Goal: Transaction & Acquisition: Purchase product/service

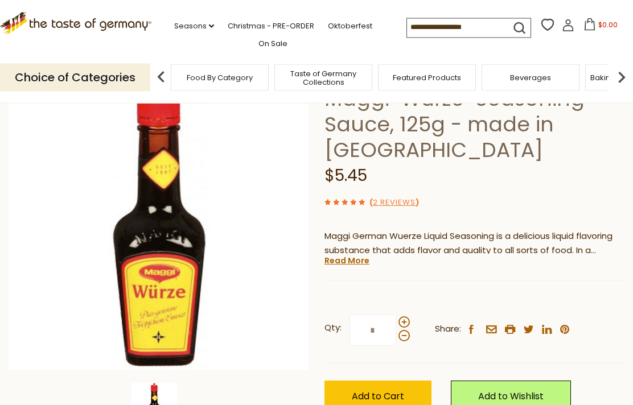
scroll to position [91, 0]
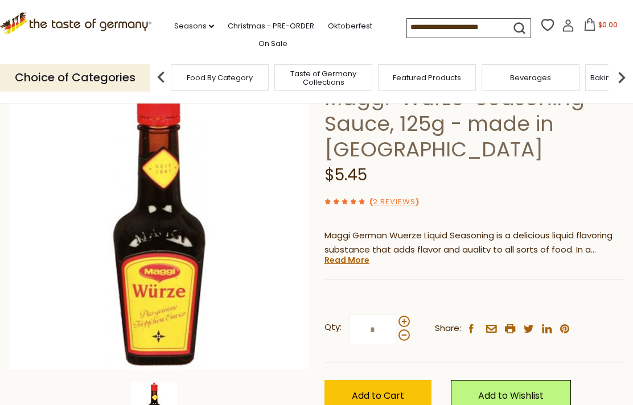
click at [406, 318] on span at bounding box center [403, 321] width 11 height 11
click at [396, 318] on input "*" at bounding box center [372, 329] width 47 height 31
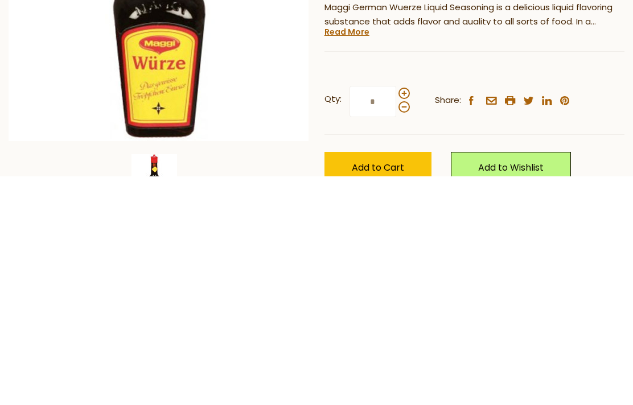
click at [402, 330] on span at bounding box center [403, 335] width 11 height 11
click at [396, 315] on input "*" at bounding box center [372, 330] width 47 height 31
click at [402, 316] on span at bounding box center [403, 321] width 11 height 11
click at [396, 315] on input "*" at bounding box center [372, 330] width 47 height 31
type input "*"
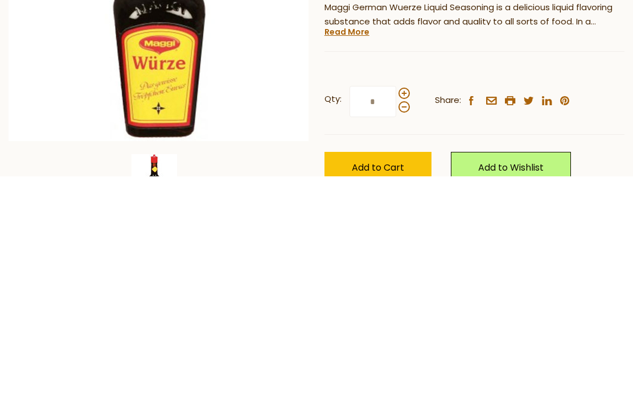
click at [417, 381] on button "Add to Cart" at bounding box center [377, 396] width 107 height 31
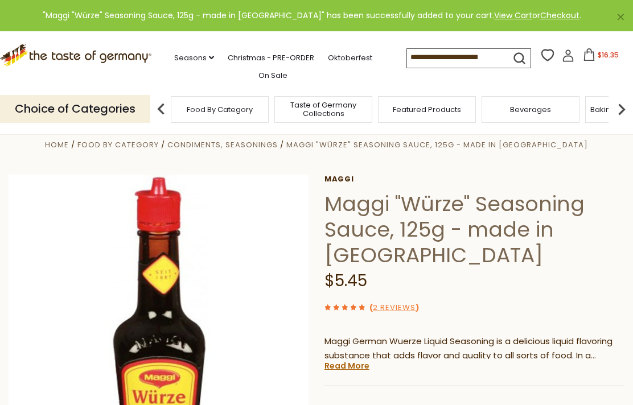
scroll to position [0, 0]
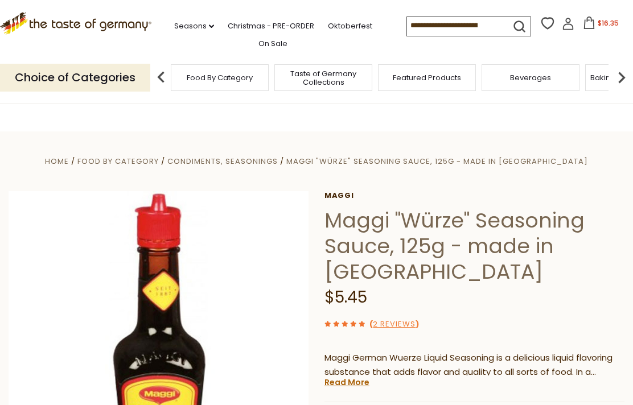
click at [597, 22] on span "$16.35" at bounding box center [607, 23] width 21 height 10
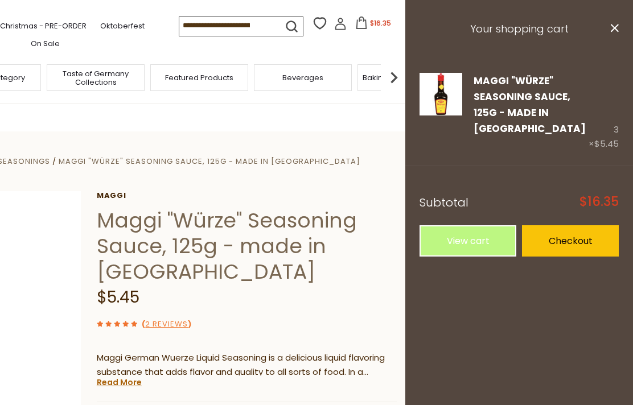
click at [590, 225] on link "Checkout" at bounding box center [570, 240] width 97 height 31
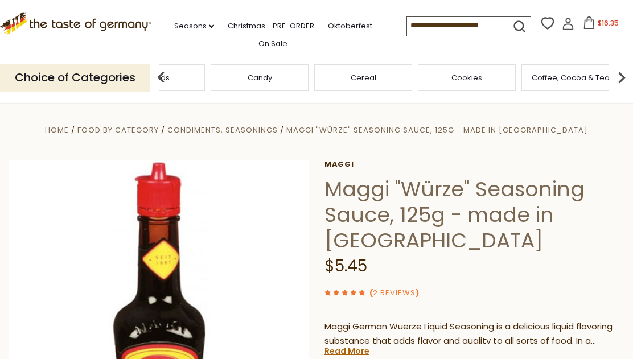
click at [205, 77] on div "Breads" at bounding box center [156, 77] width 98 height 27
click at [165, 79] on img at bounding box center [161, 77] width 23 height 23
click at [476, 78] on span "Baking, Cakes, Desserts" at bounding box center [471, 77] width 88 height 9
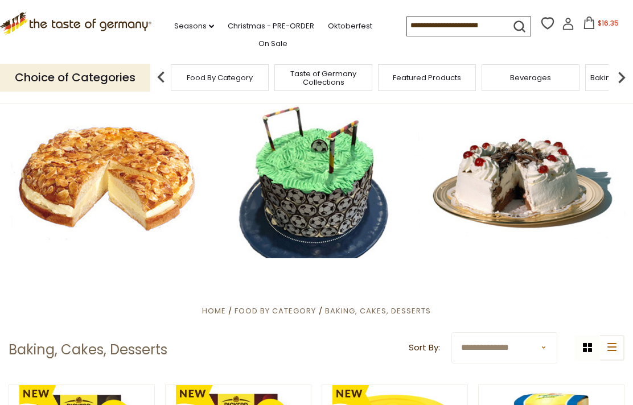
click at [148, 184] on div at bounding box center [316, 179] width 633 height 158
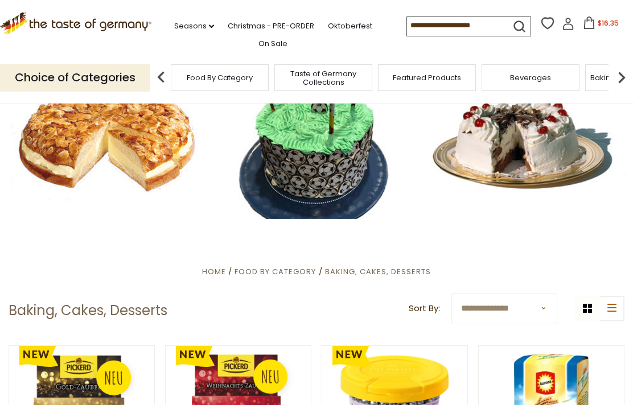
scroll to position [40, 0]
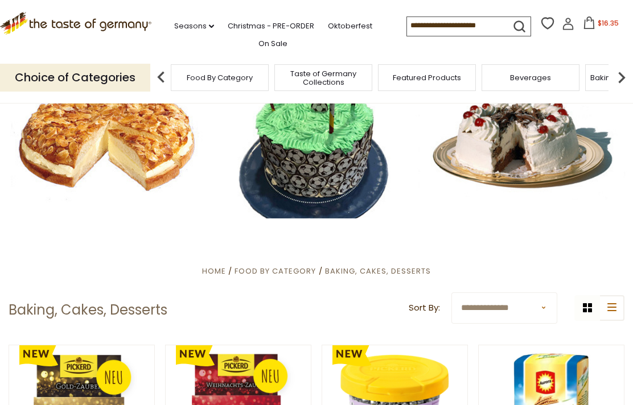
click at [154, 137] on div at bounding box center [316, 139] width 633 height 158
click at [154, 163] on div at bounding box center [316, 139] width 633 height 158
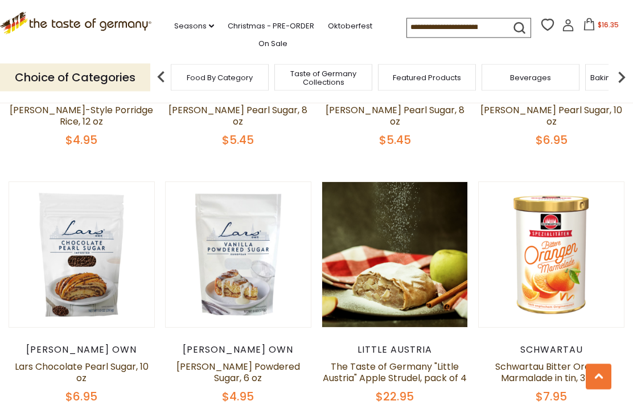
scroll to position [2358, 0]
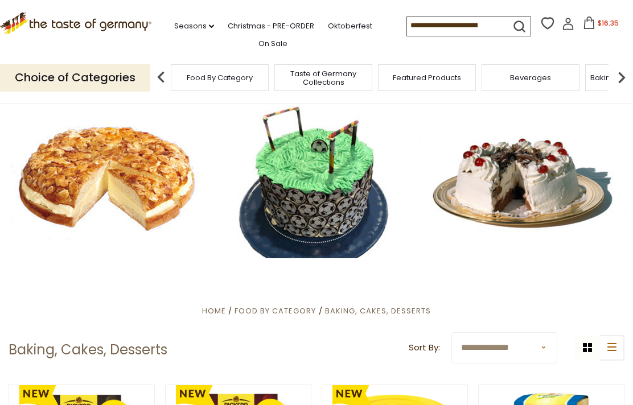
click at [447, 27] on input at bounding box center [455, 25] width 96 height 16
click at [512, 25] on icon "submit" at bounding box center [519, 26] width 15 height 15
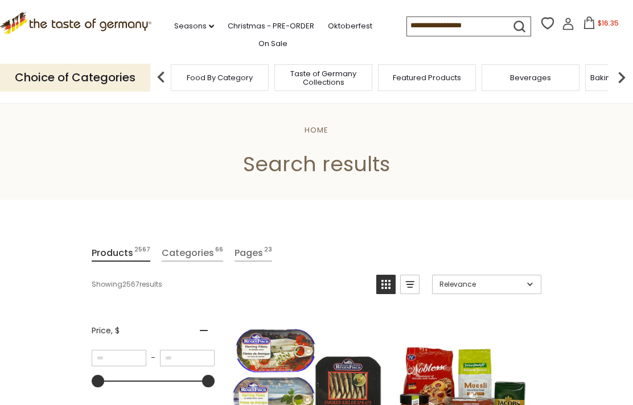
click at [448, 26] on input at bounding box center [455, 25] width 96 height 16
click at [457, 27] on input at bounding box center [455, 25] width 96 height 16
click at [456, 26] on input at bounding box center [455, 25] width 96 height 16
click at [452, 25] on input at bounding box center [455, 25] width 96 height 16
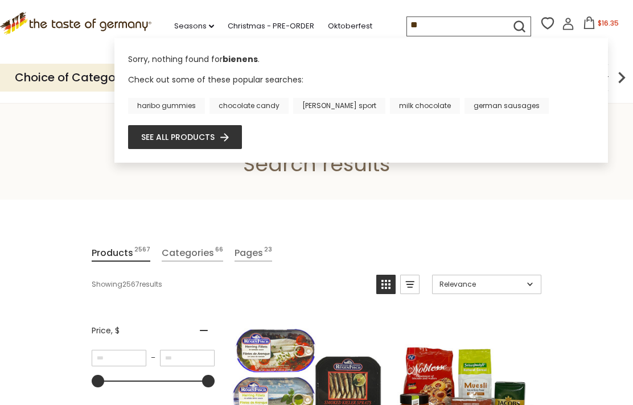
type input "*"
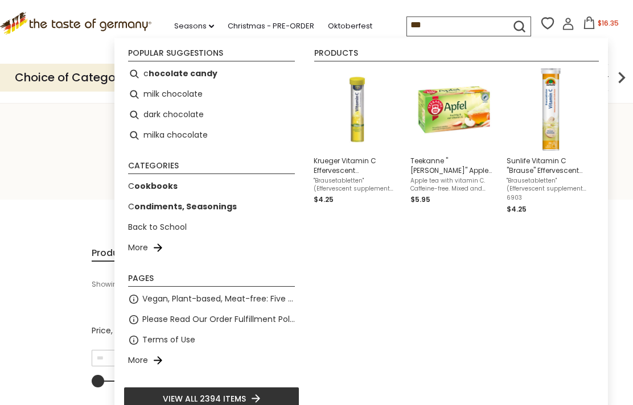
type input "****"
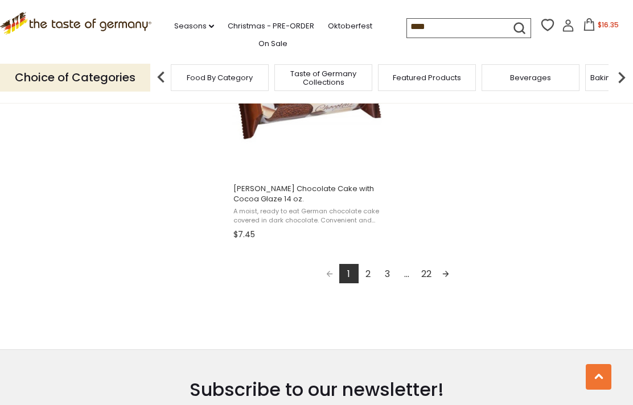
scroll to position [2072, 0]
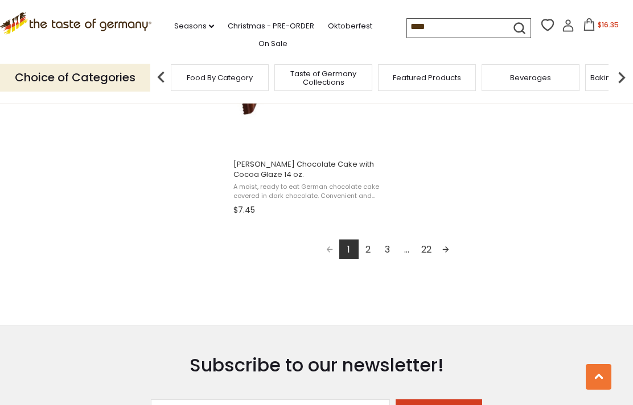
click at [370, 251] on link "2" at bounding box center [367, 249] width 19 height 19
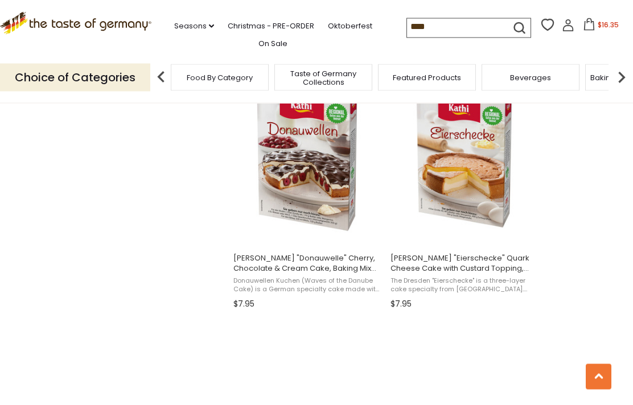
scroll to position [985, 0]
click at [475, 174] on img "Kathi" at bounding box center [463, 159] width 121 height 171
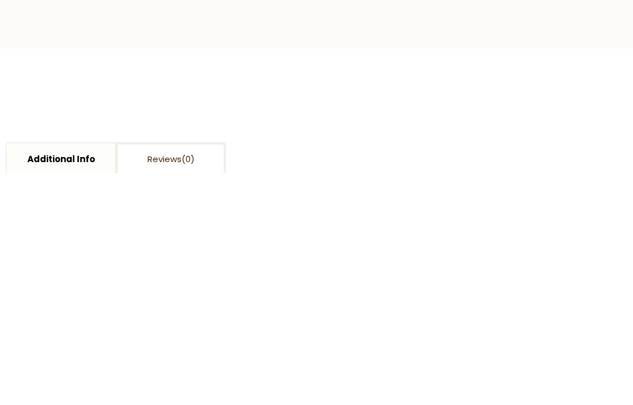
click at [189, 157] on img at bounding box center [185, 187] width 46 height 64
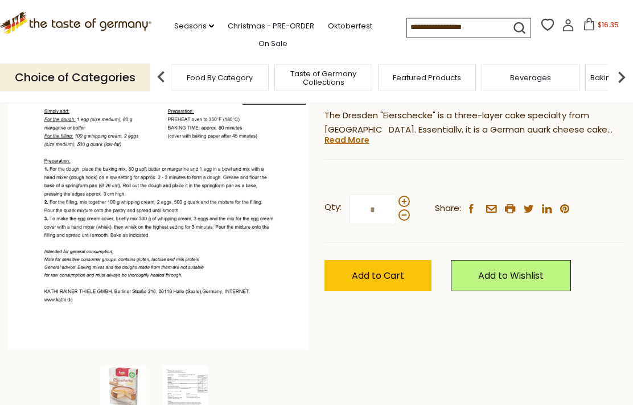
scroll to position [251, 0]
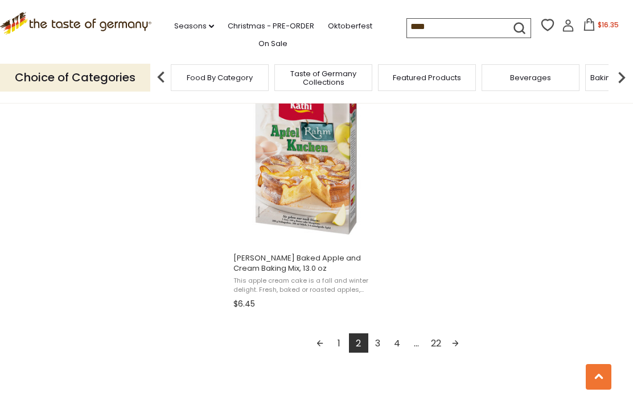
scroll to position [1981, 0]
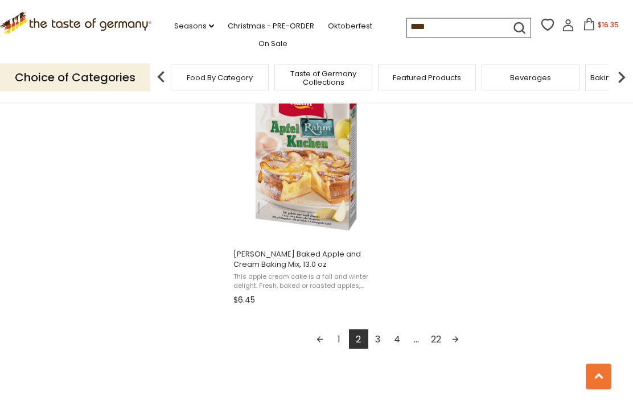
click at [385, 341] on link "3" at bounding box center [377, 339] width 19 height 19
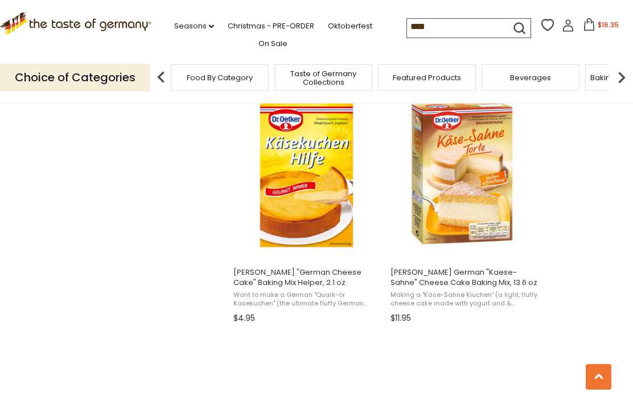
scroll to position [998, 0]
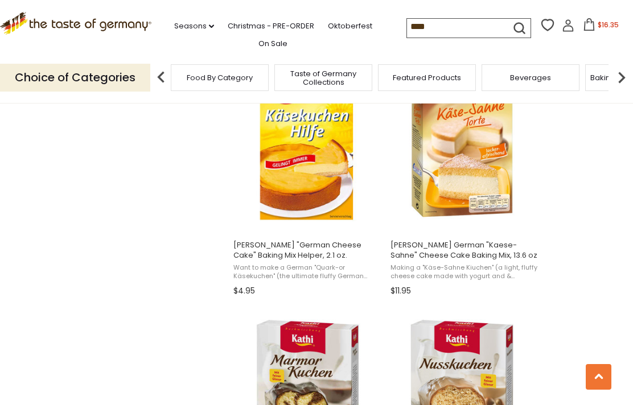
click at [481, 156] on img "Dr. Oetker German" at bounding box center [464, 146] width 151 height 151
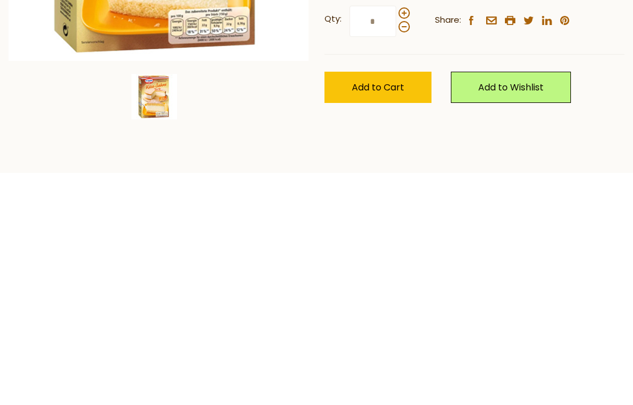
scroll to position [172, 0]
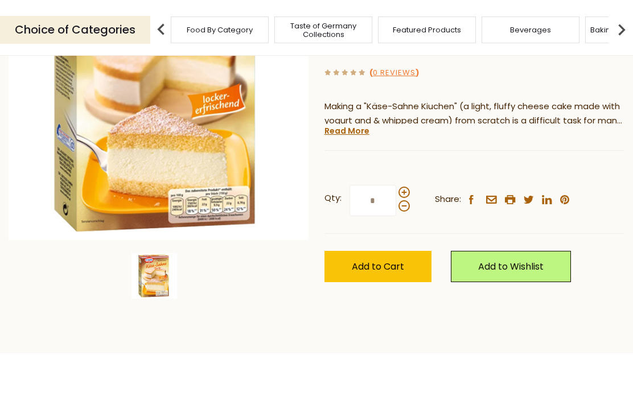
click at [356, 173] on link "Read More" at bounding box center [346, 178] width 45 height 11
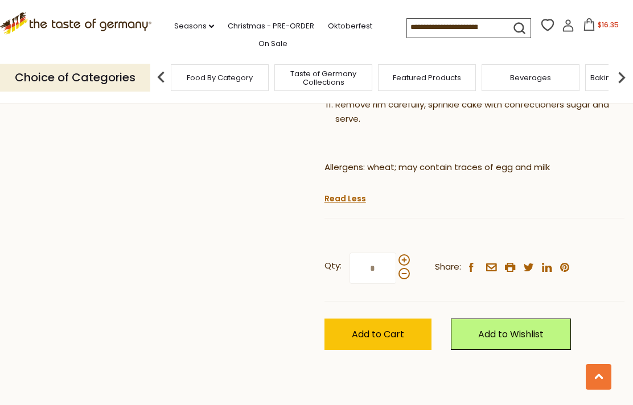
scroll to position [733, 0]
click at [405, 319] on button "Add to Cart" at bounding box center [377, 334] width 107 height 31
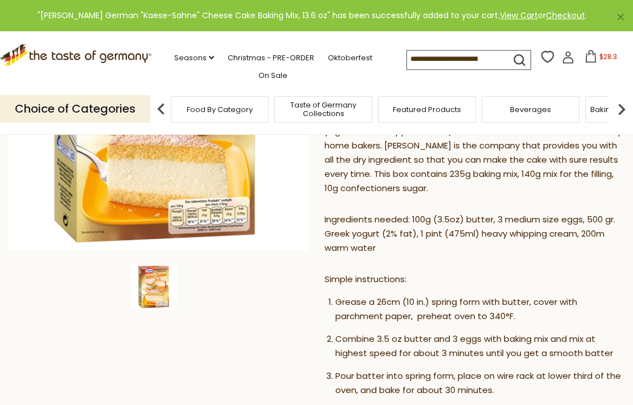
scroll to position [212, 0]
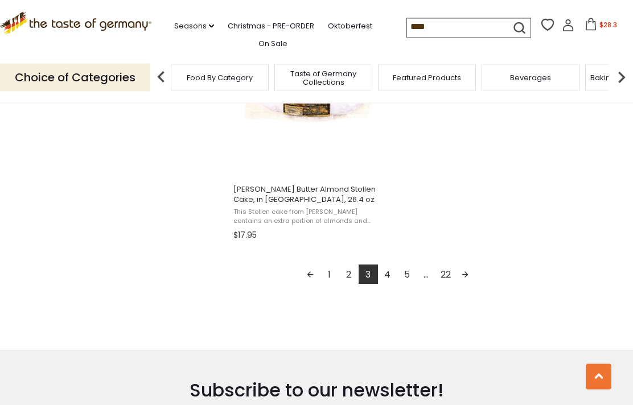
scroll to position [2074, 0]
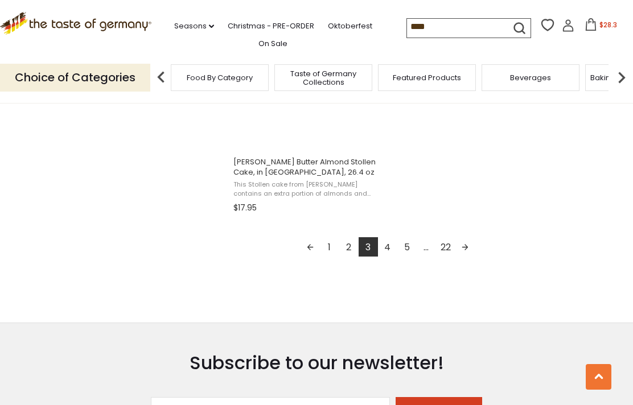
click at [386, 249] on link "4" at bounding box center [387, 246] width 19 height 19
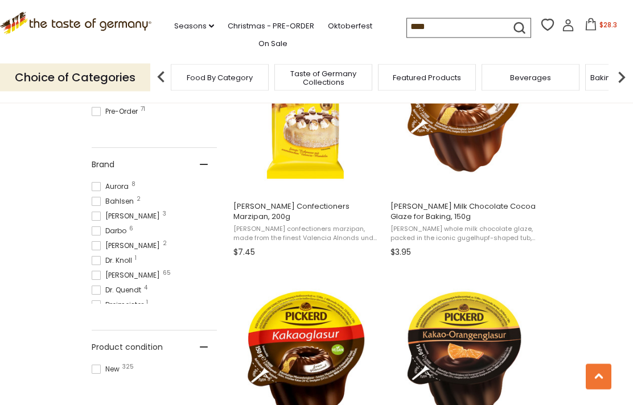
scroll to position [539, 0]
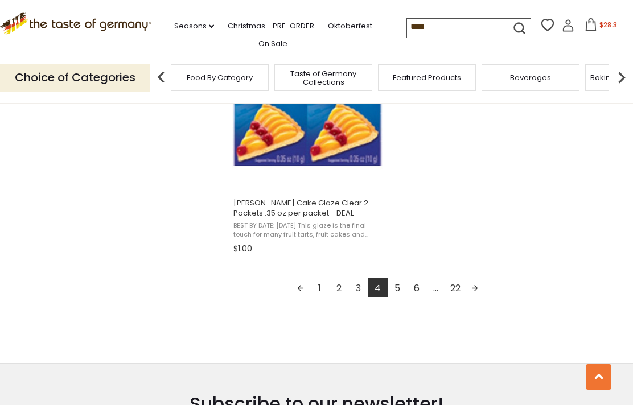
click at [395, 285] on link "5" at bounding box center [396, 287] width 19 height 19
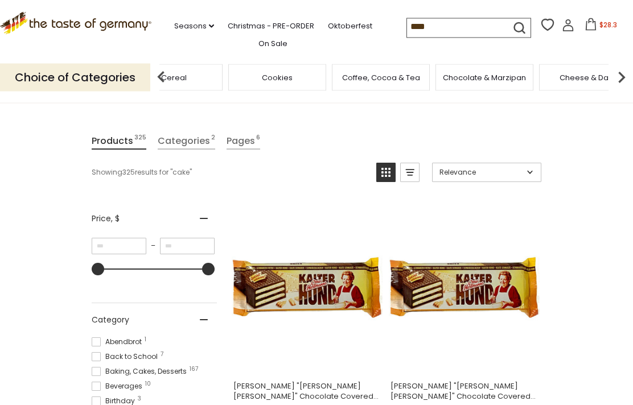
scroll to position [109, 0]
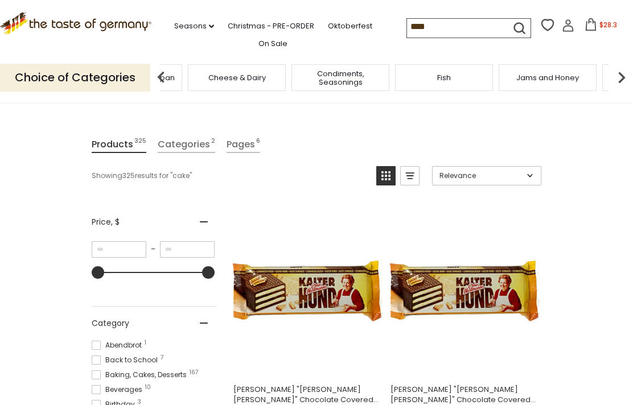
click at [249, 76] on span "Cheese & Dairy" at bounding box center [236, 77] width 57 height 9
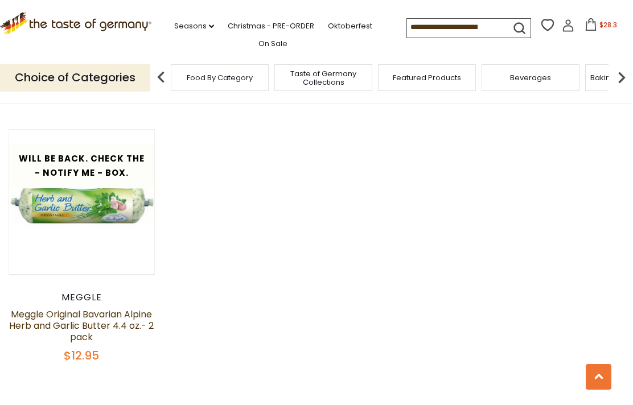
scroll to position [1300, 0]
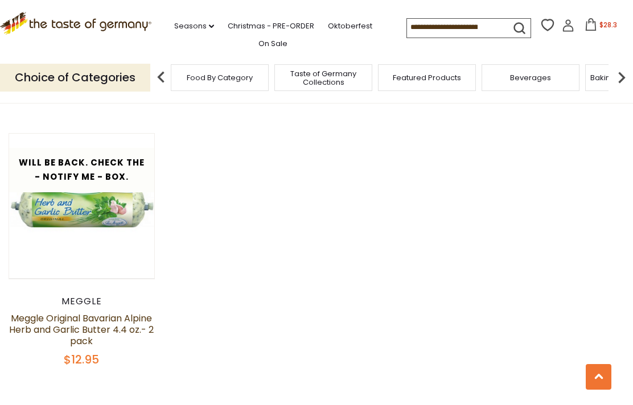
click at [512, 30] on icon "submit" at bounding box center [519, 27] width 15 height 15
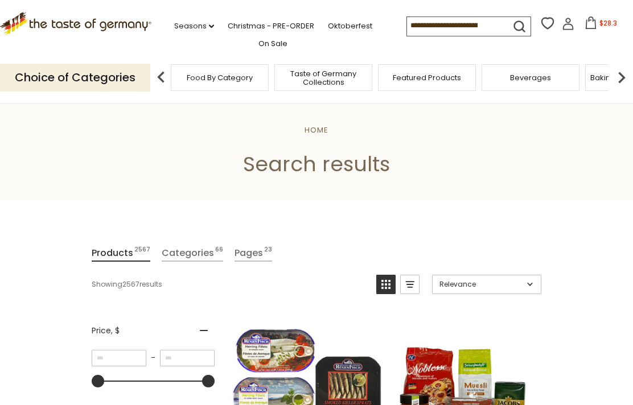
click at [449, 30] on input at bounding box center [455, 25] width 96 height 16
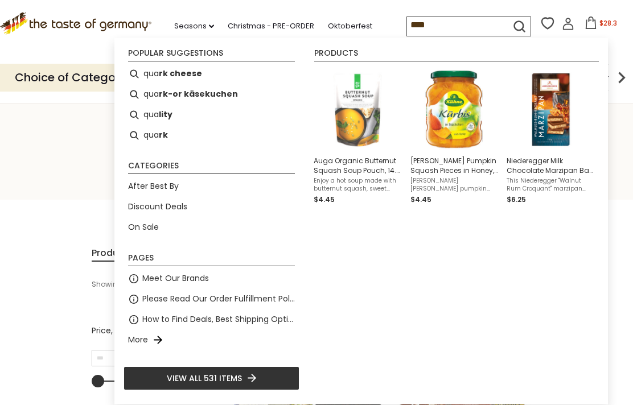
type input "*****"
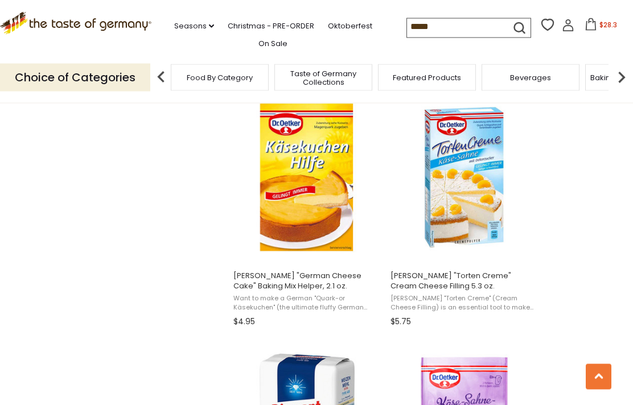
scroll to position [1213, 0]
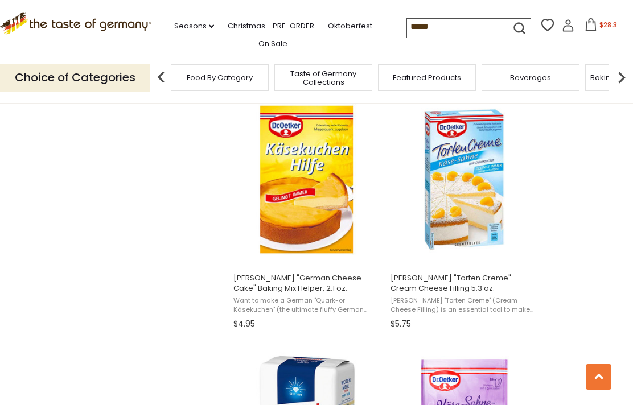
click at [463, 171] on img "Dr. Oetker" at bounding box center [464, 179] width 151 height 151
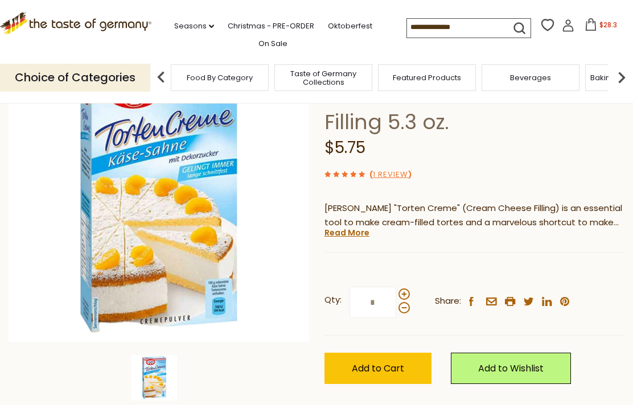
scroll to position [119, 0]
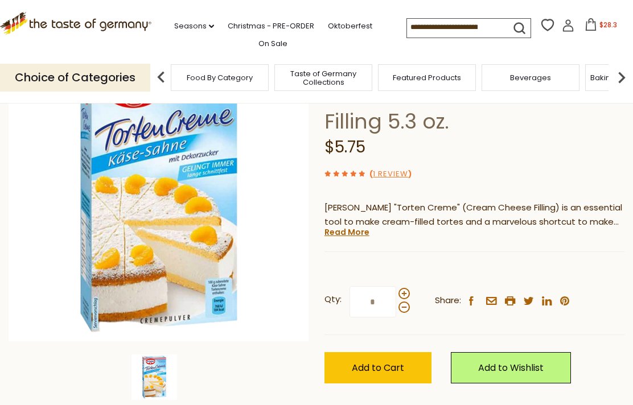
click at [355, 226] on link "Read More" at bounding box center [346, 231] width 45 height 11
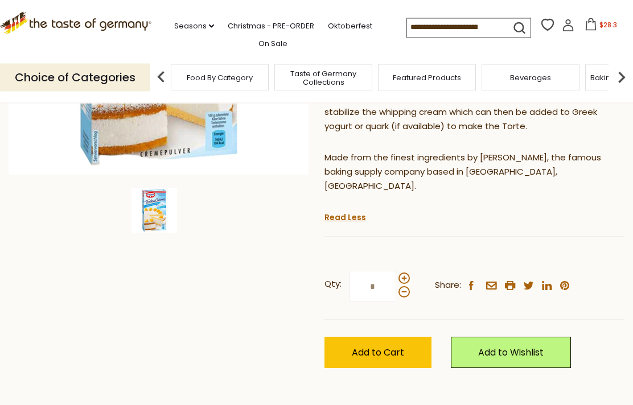
scroll to position [286, 0]
click at [405, 337] on button "Add to Cart" at bounding box center [377, 352] width 107 height 31
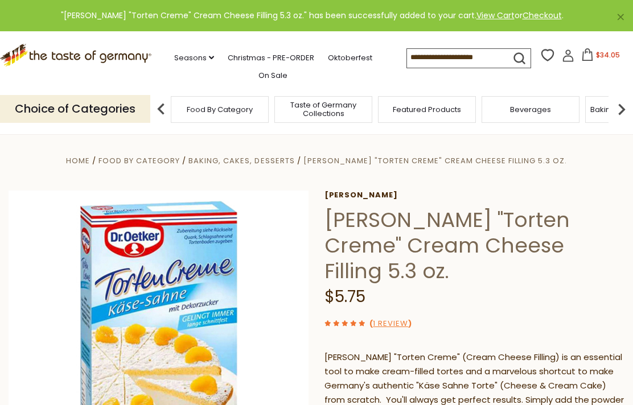
scroll to position [0, 0]
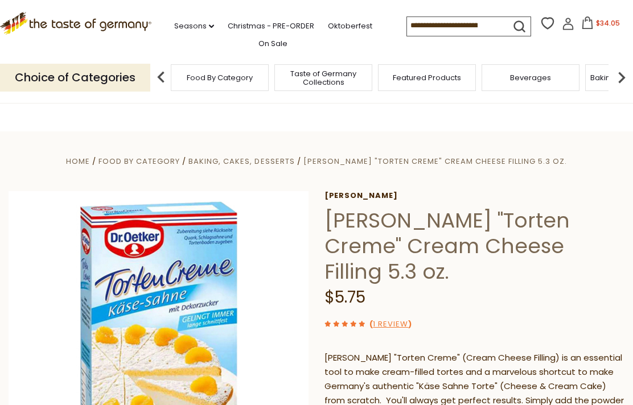
click at [583, 52] on div "Choice of Categories Food By Category Taste of Germany Collections Featured Pro…" at bounding box center [316, 77] width 633 height 51
click at [596, 20] on span "$34.05" at bounding box center [608, 23] width 24 height 10
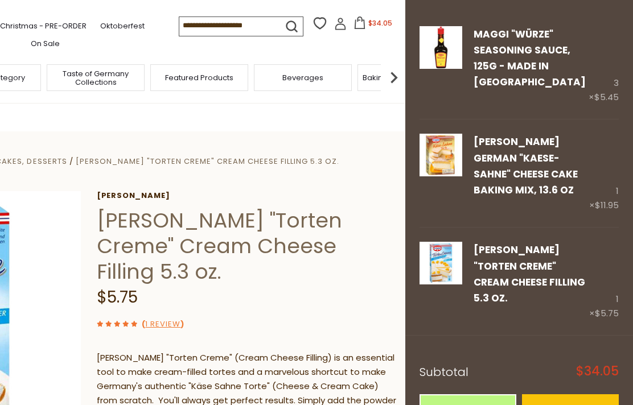
scroll to position [46, 0]
click at [476, 310] on link "Edit" at bounding box center [481, 316] width 17 height 12
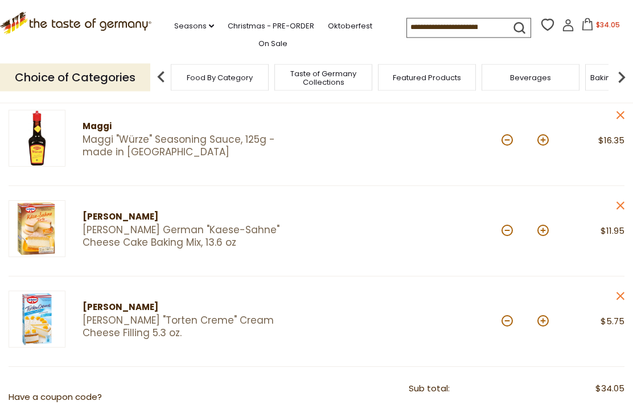
scroll to position [148, 0]
click at [544, 317] on button at bounding box center [542, 320] width 11 height 11
type input "*"
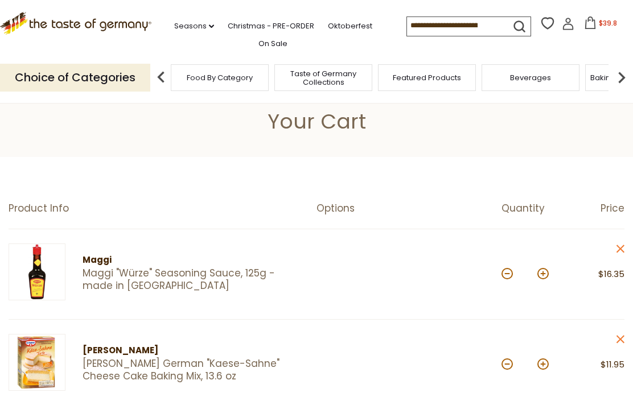
scroll to position [0, 0]
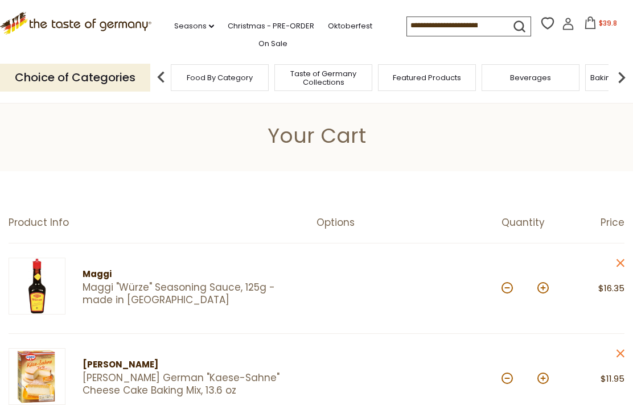
click at [584, 23] on icon at bounding box center [590, 23] width 13 height 13
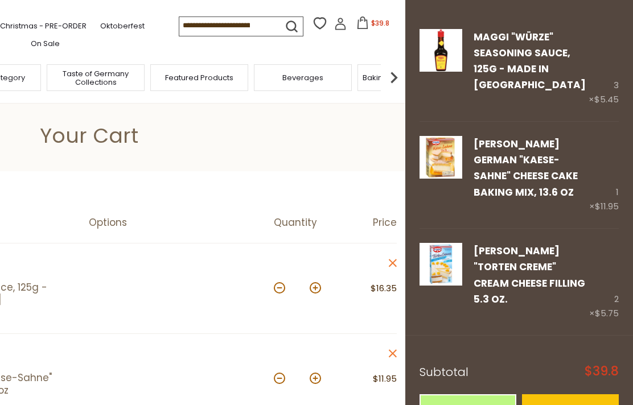
scroll to position [43, 0]
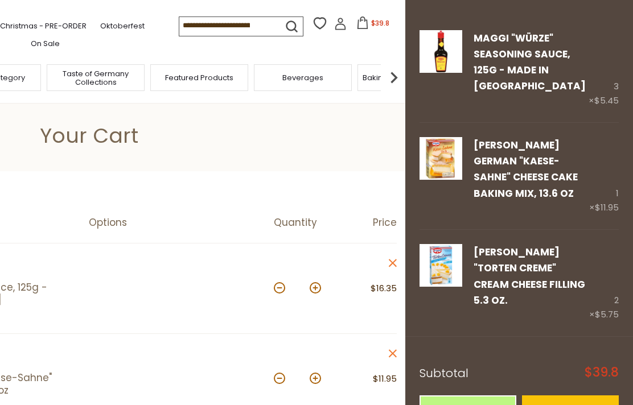
click at [566, 395] on link "Checkout" at bounding box center [570, 410] width 97 height 31
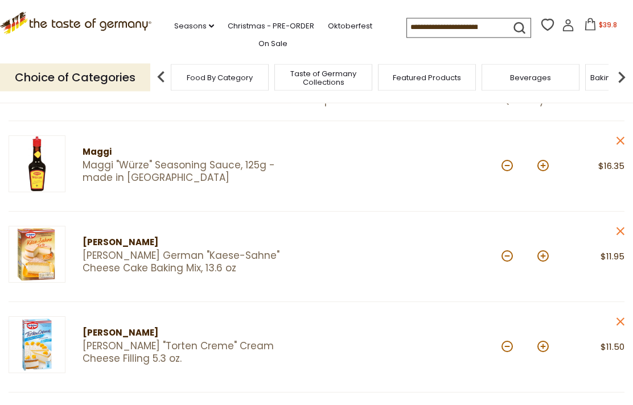
scroll to position [126, 0]
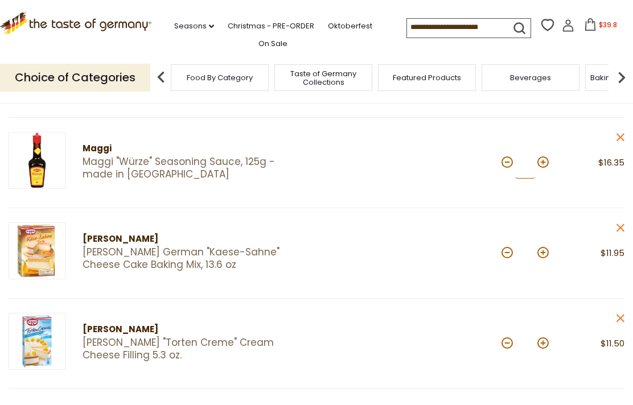
click at [515, 162] on input "*" at bounding box center [525, 162] width 20 height 31
click at [501, 162] on button at bounding box center [506, 161] width 11 height 11
type input "*"
click at [624, 134] on icon "close" at bounding box center [620, 137] width 9 height 9
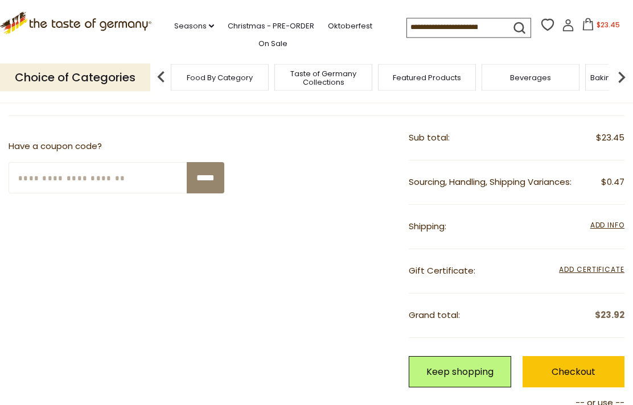
scroll to position [308, 0]
click at [594, 361] on link "Checkout" at bounding box center [573, 371] width 102 height 31
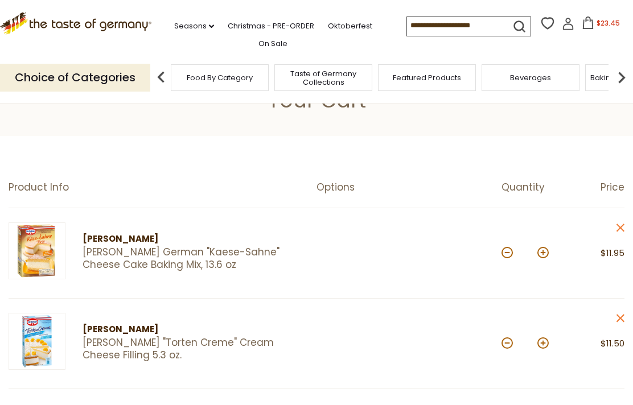
scroll to position [39, 0]
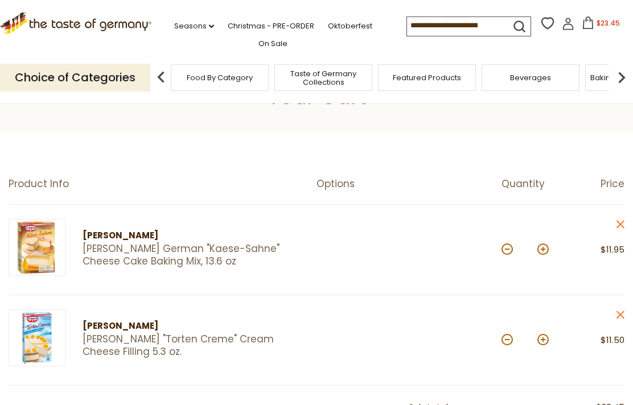
click at [619, 222] on icon at bounding box center [620, 224] width 8 height 8
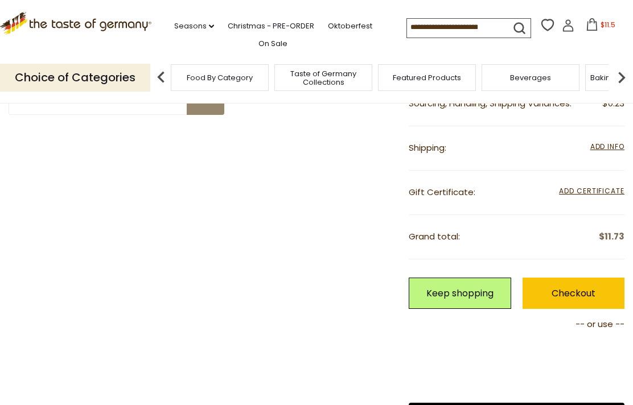
scroll to position [332, 0]
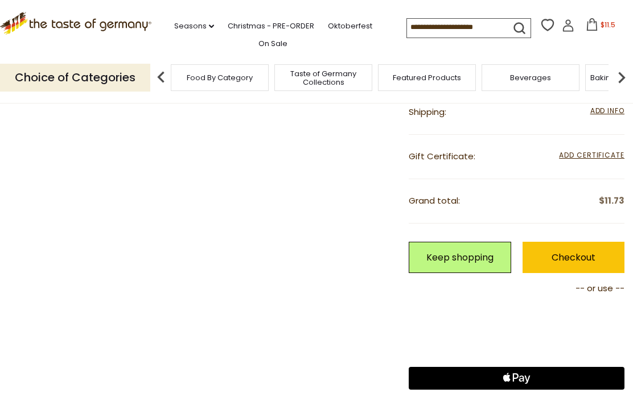
click at [605, 253] on link "Checkout" at bounding box center [573, 257] width 102 height 31
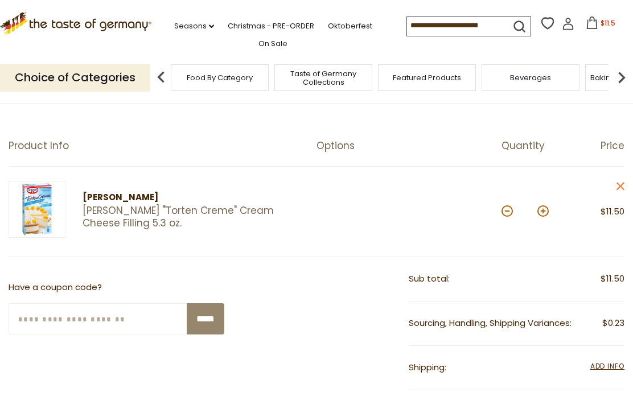
scroll to position [79, 0]
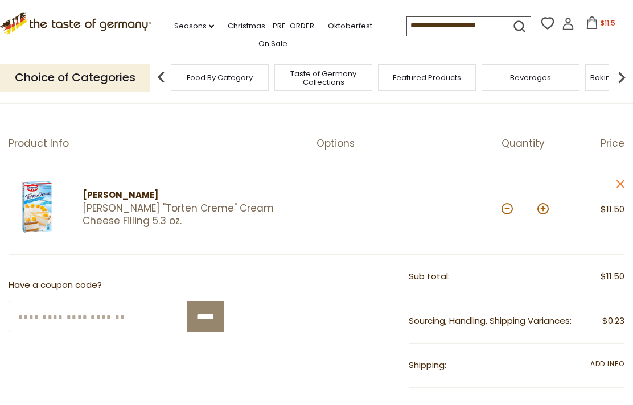
click at [543, 212] on button at bounding box center [542, 208] width 11 height 11
type input "*"
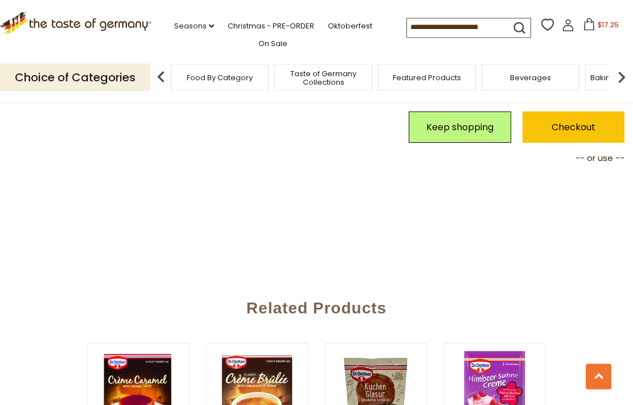
scroll to position [463, 0]
click at [611, 117] on link "Checkout" at bounding box center [573, 127] width 102 height 31
